Goal: Task Accomplishment & Management: Complete application form

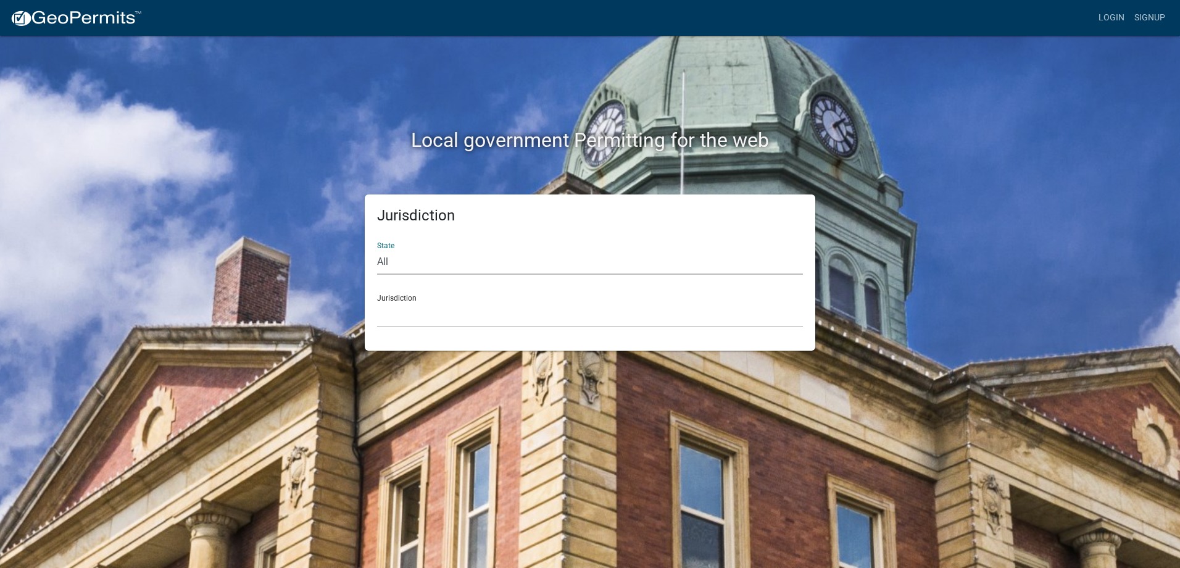
click at [420, 266] on select "All [US_STATE] [US_STATE] [US_STATE] [US_STATE] [US_STATE] [US_STATE] [US_STATE…" at bounding box center [590, 261] width 426 height 25
select select "[US_STATE]"
click at [377, 249] on select "All [US_STATE] [US_STATE] [US_STATE] [US_STATE] [US_STATE] [US_STATE] [US_STATE…" at bounding box center [590, 261] width 426 height 25
click at [430, 312] on select "City of [GEOGRAPHIC_DATA], [US_STATE] City of [GEOGRAPHIC_DATA], [US_STATE] Cit…" at bounding box center [590, 314] width 426 height 25
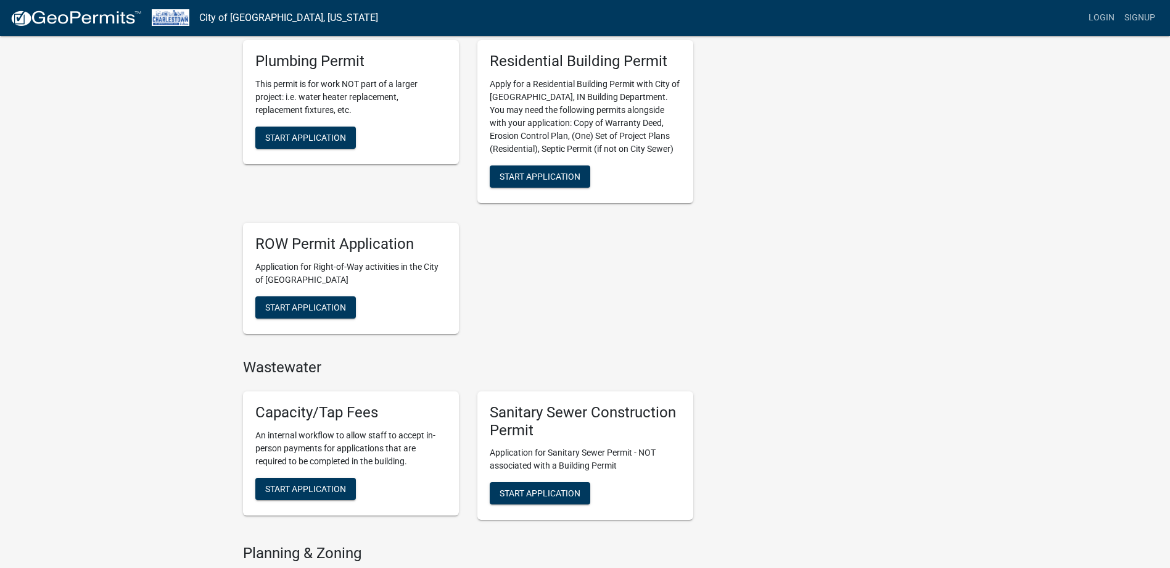
scroll to position [374, 0]
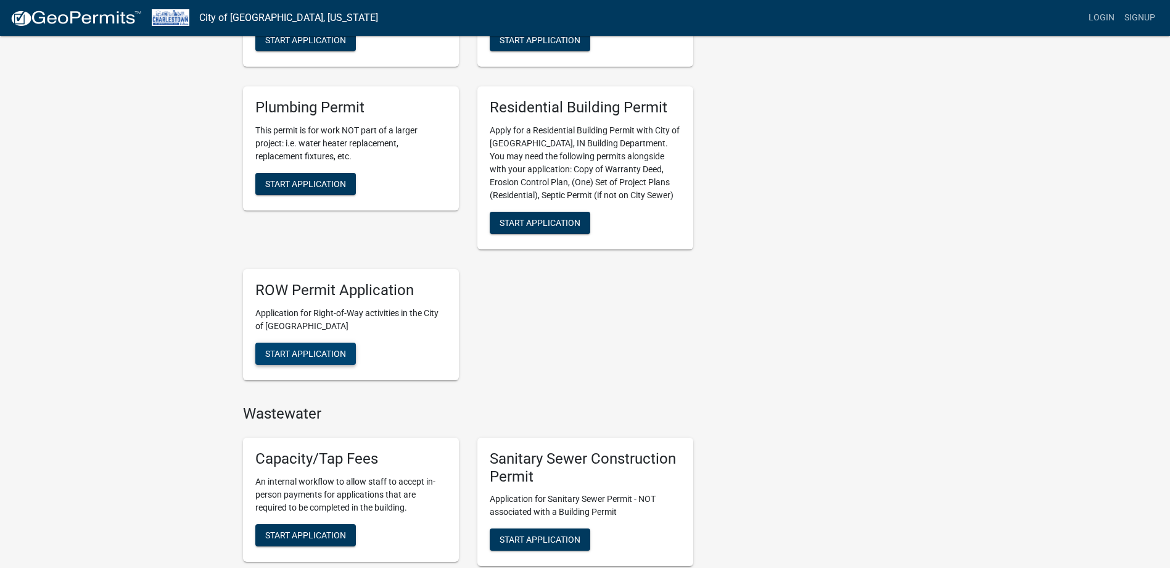
click at [314, 355] on span "Start Application" at bounding box center [305, 353] width 81 height 10
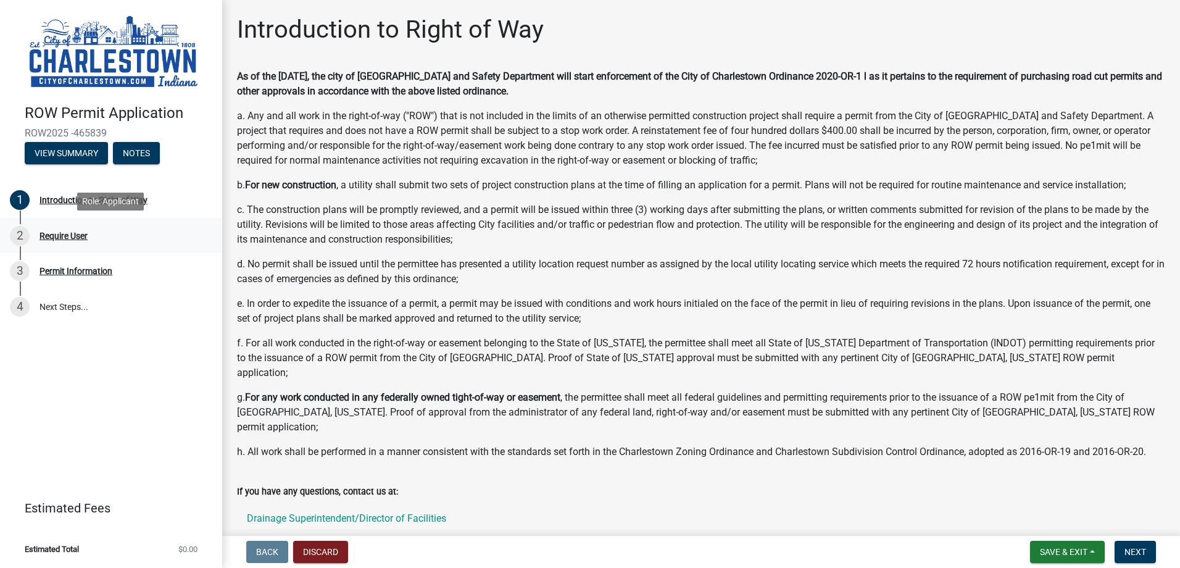
click at [62, 233] on div "Require User" at bounding box center [63, 235] width 48 height 9
click at [1144, 550] on span "Next" at bounding box center [1135, 552] width 22 height 10
